Goal: Information Seeking & Learning: Compare options

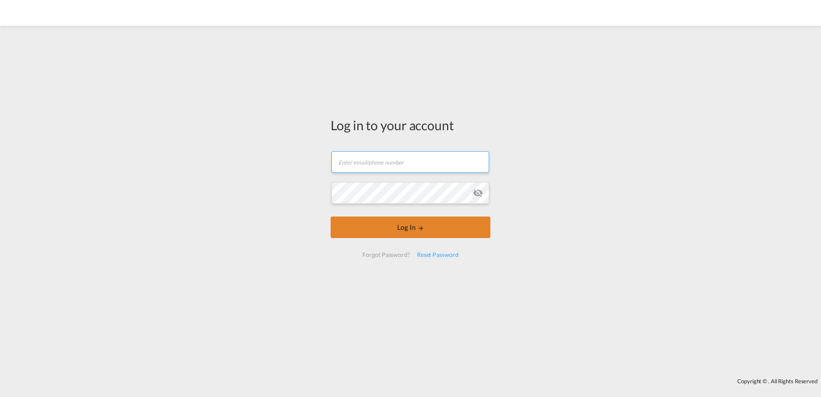
type input "[EMAIL_ADDRESS][DOMAIN_NAME]"
click at [351, 225] on button "Log In" at bounding box center [411, 227] width 160 height 21
type input "[EMAIL_ADDRESS][DOMAIN_NAME]"
click at [382, 228] on button "Log In" at bounding box center [411, 227] width 160 height 21
